Goal: Download file/media

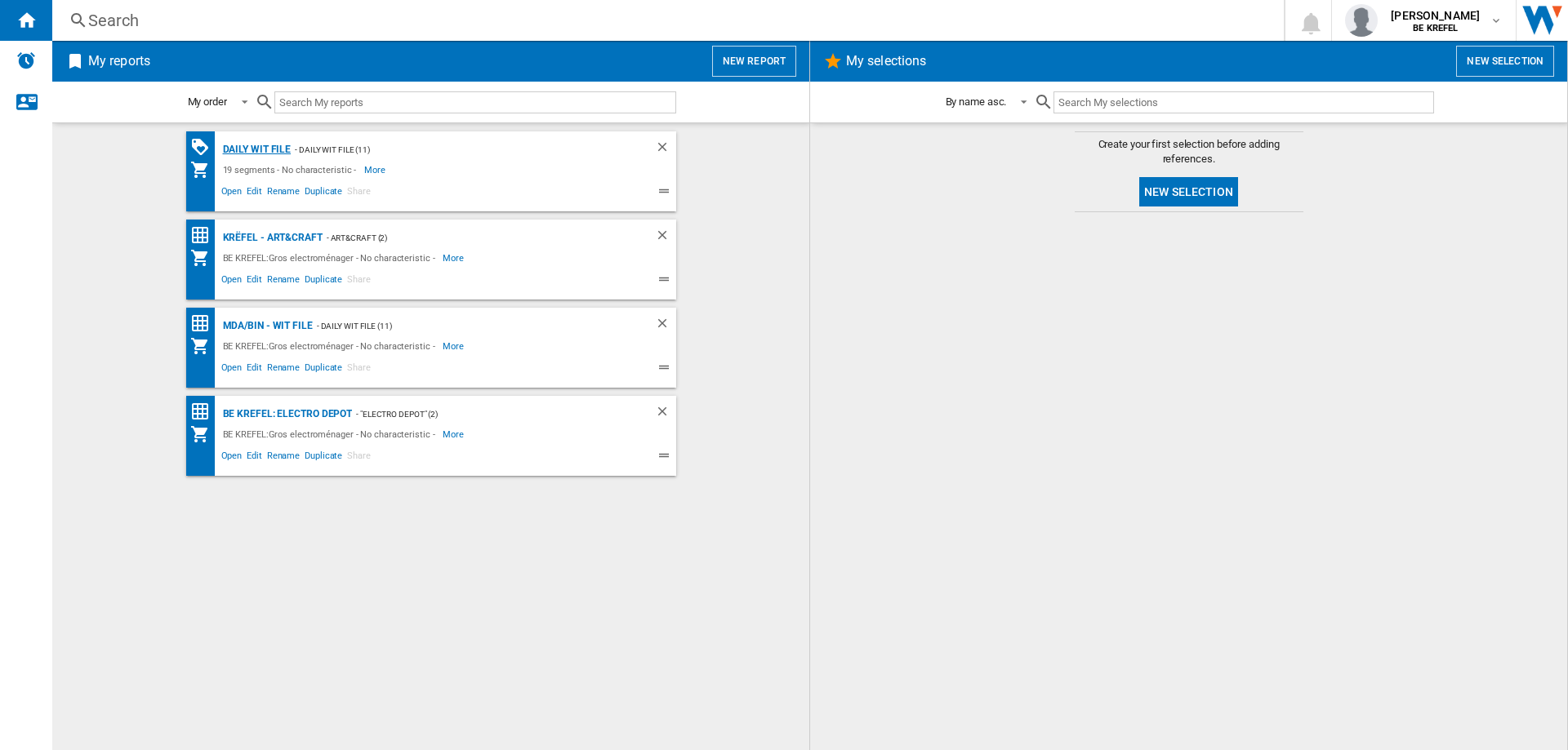
click at [243, 142] on div "Daily WIT file" at bounding box center [255, 149] width 73 height 20
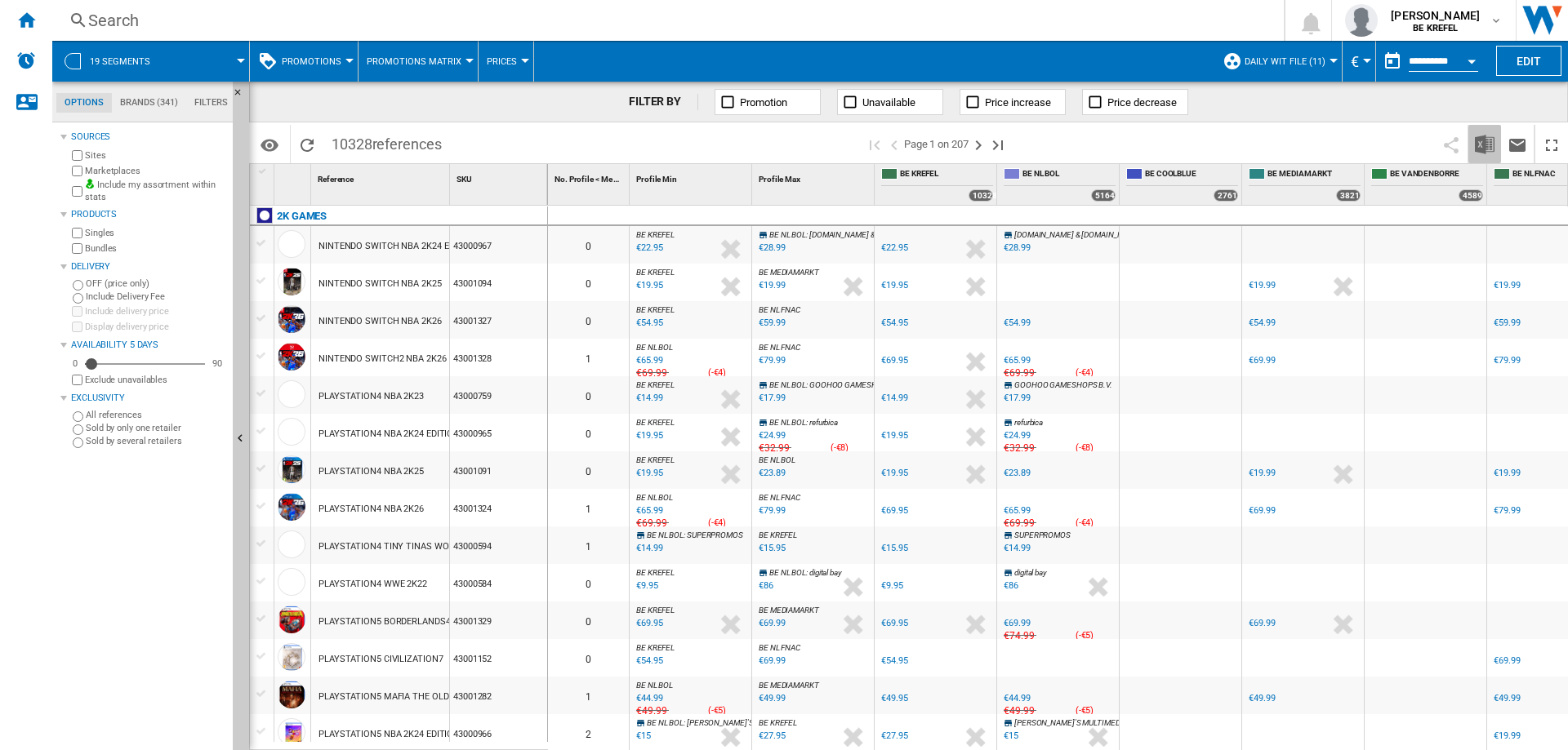
click at [1479, 140] on img "Download in Excel" at bounding box center [1484, 144] width 19 height 19
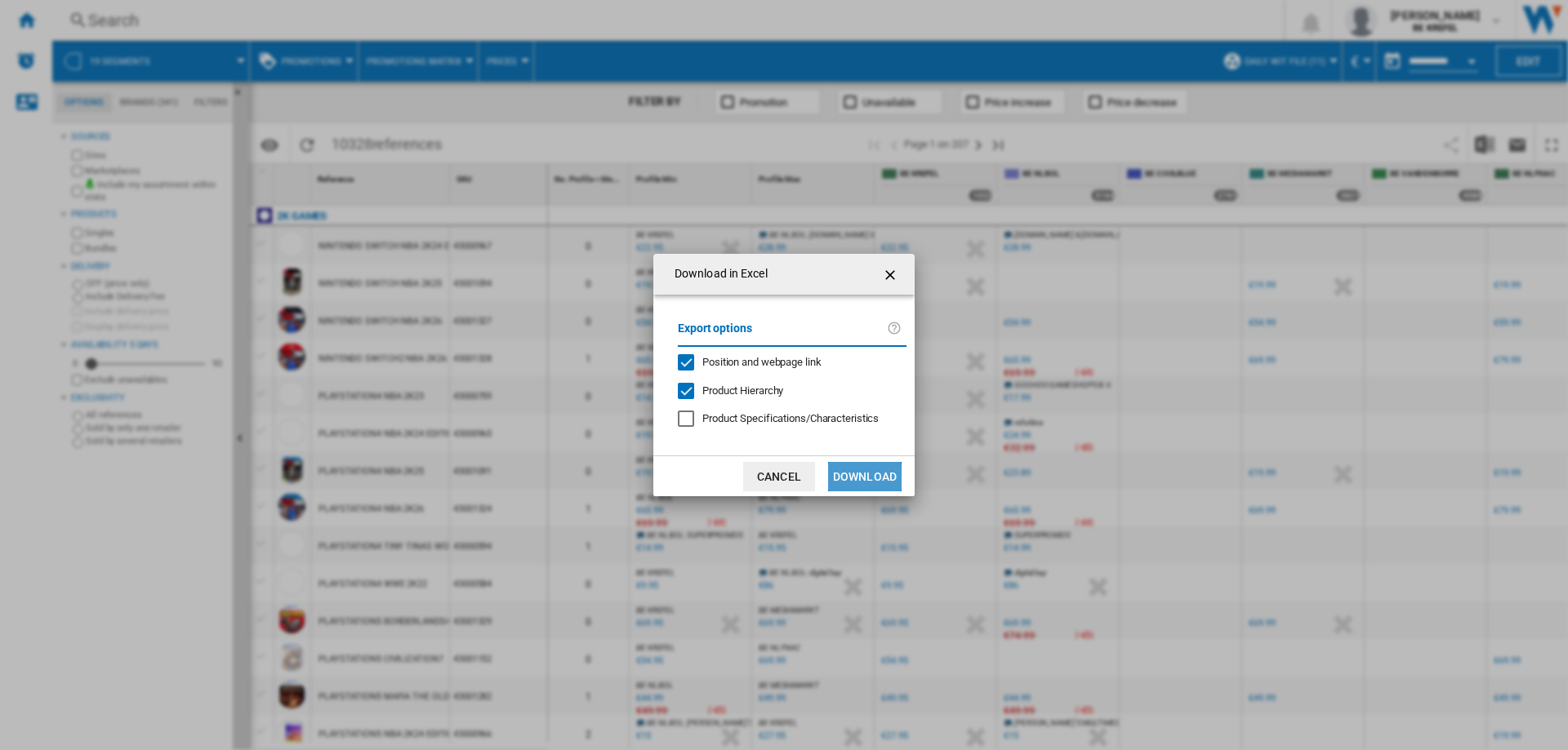
click at [854, 479] on button "Download" at bounding box center [865, 477] width 74 height 30
